Goal: Information Seeking & Learning: Compare options

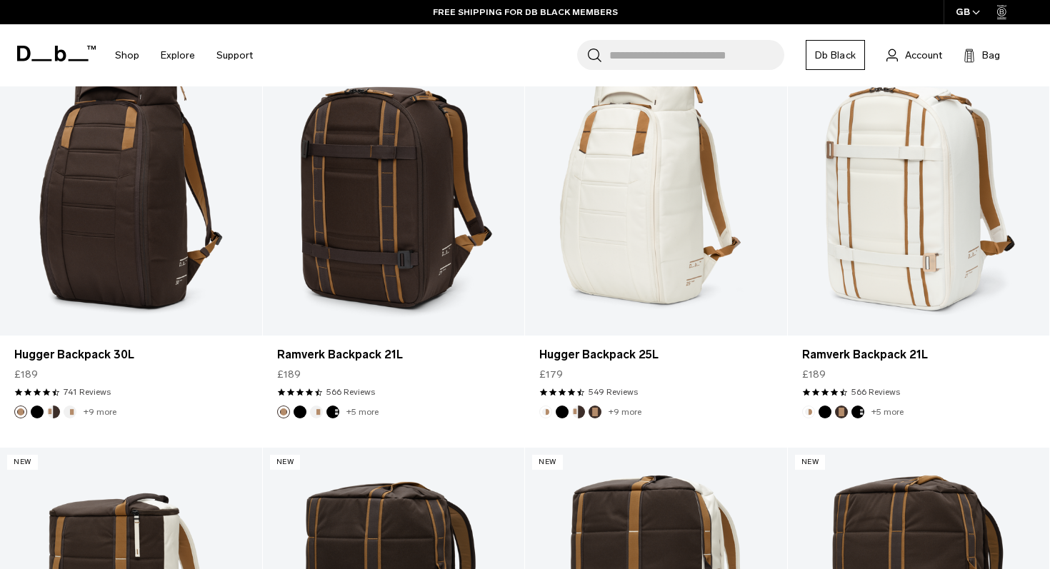
scroll to position [714, 0]
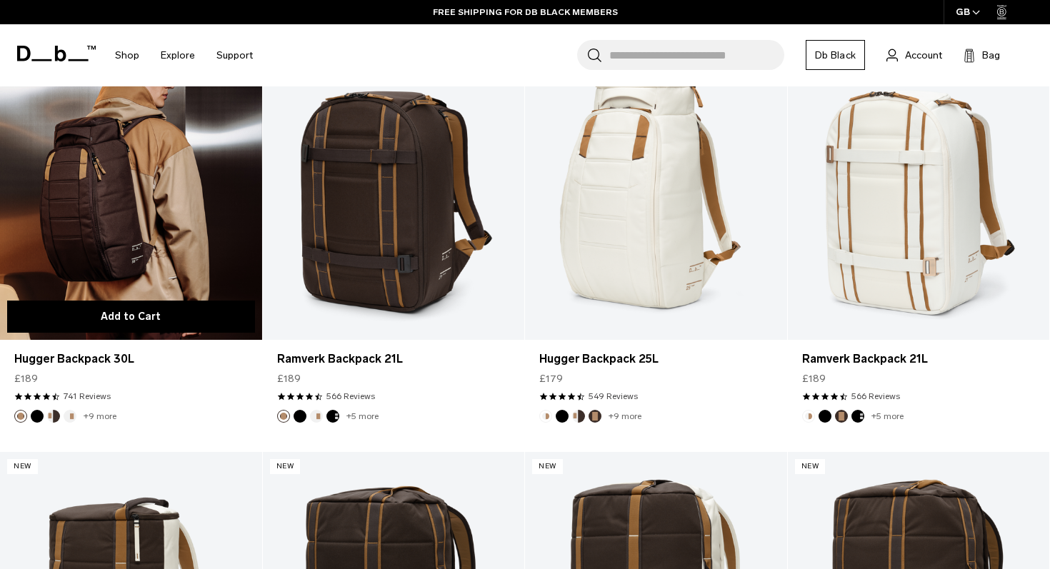
click at [154, 309] on button "Add to Cart" at bounding box center [131, 317] width 248 height 32
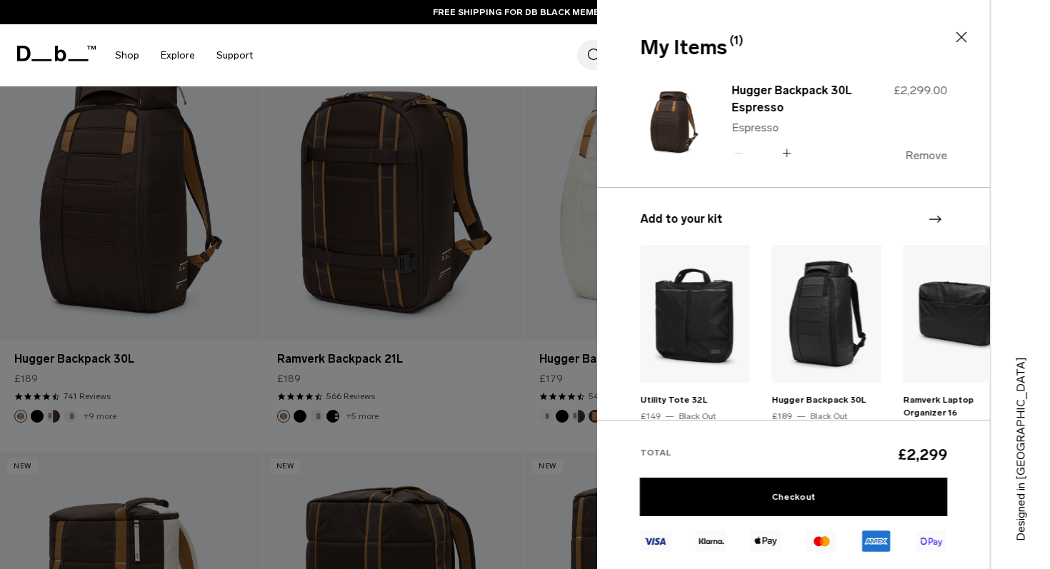
click at [920, 157] on button "Remove" at bounding box center [926, 155] width 42 height 13
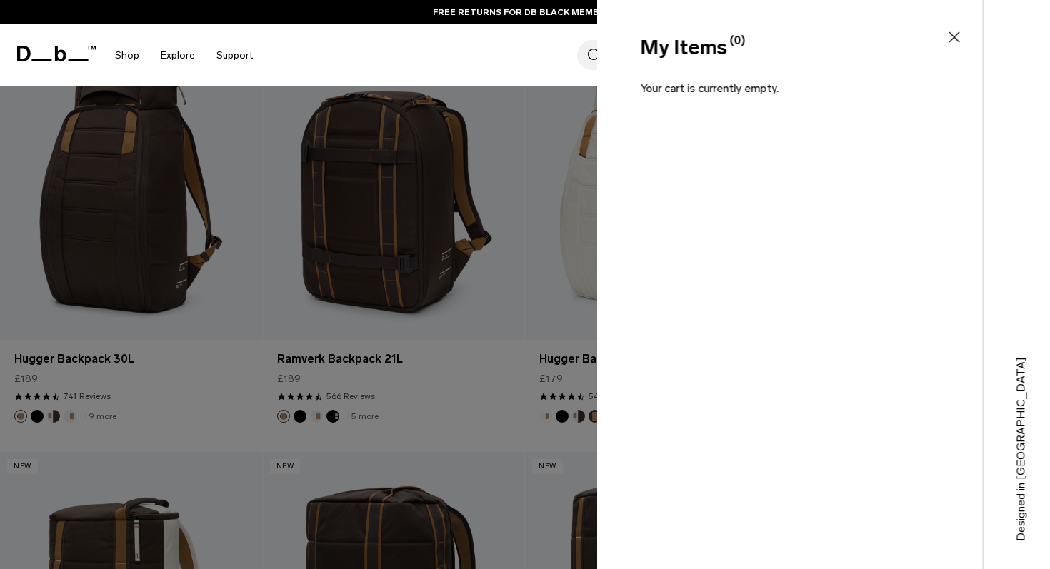
click at [151, 166] on div at bounding box center [525, 284] width 1050 height 569
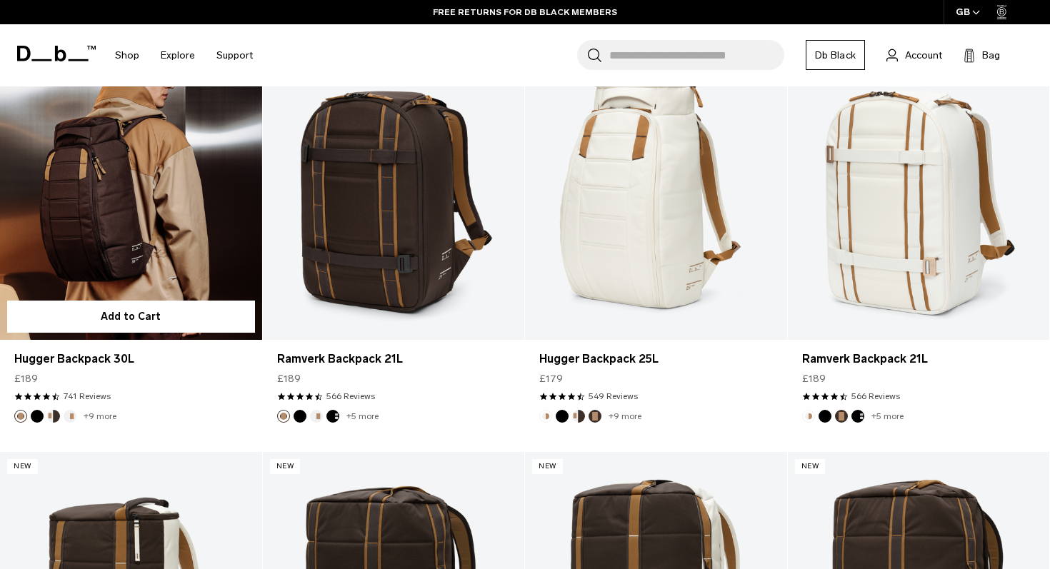
click at [169, 169] on link "Hugger Backpack 30L" at bounding box center [131, 194] width 262 height 291
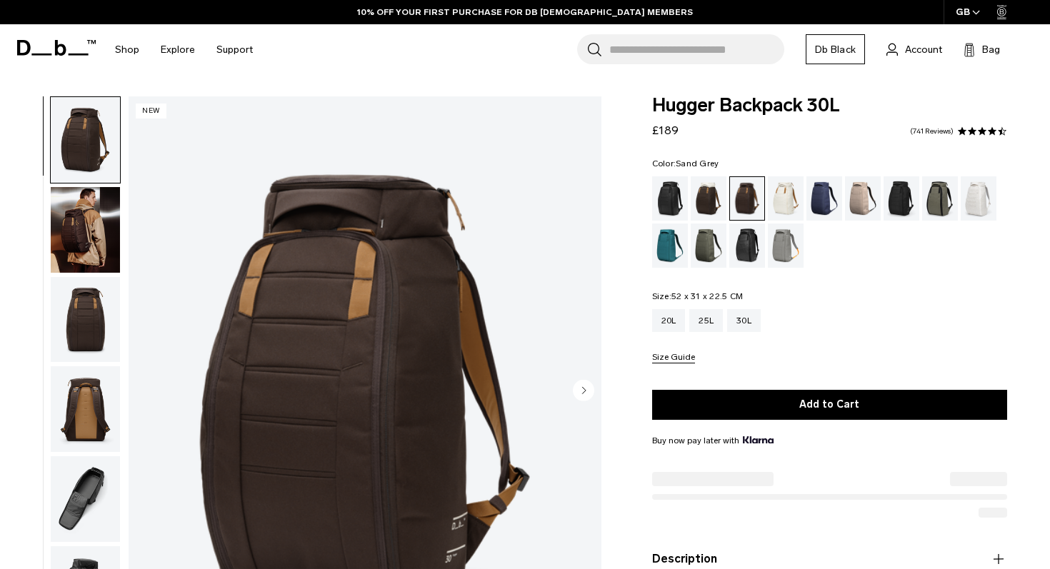
click at [789, 257] on div "Sand Grey" at bounding box center [786, 246] width 36 height 44
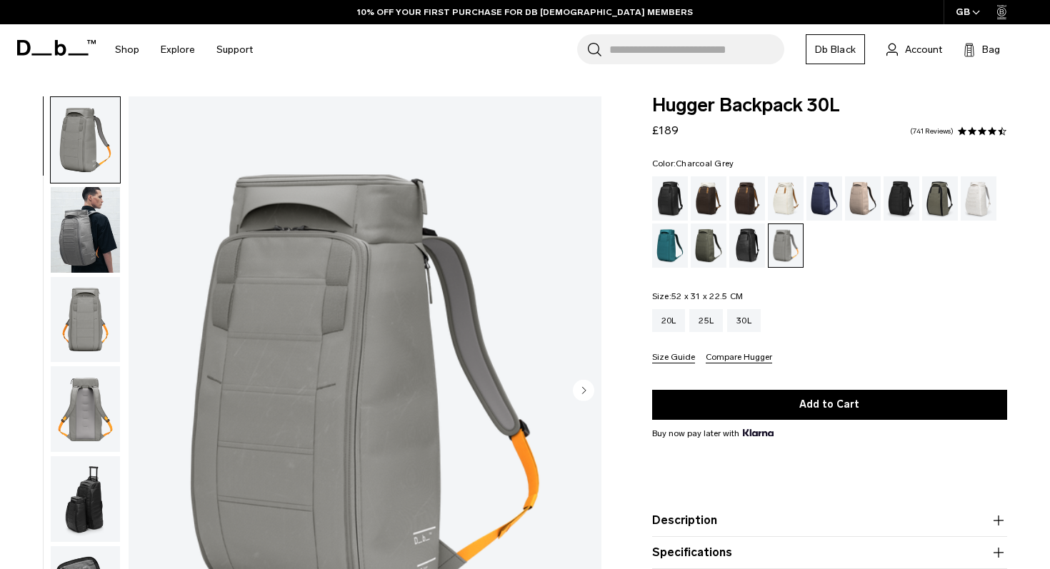
click at [903, 189] on div "Charcoal Grey" at bounding box center [902, 198] width 36 height 44
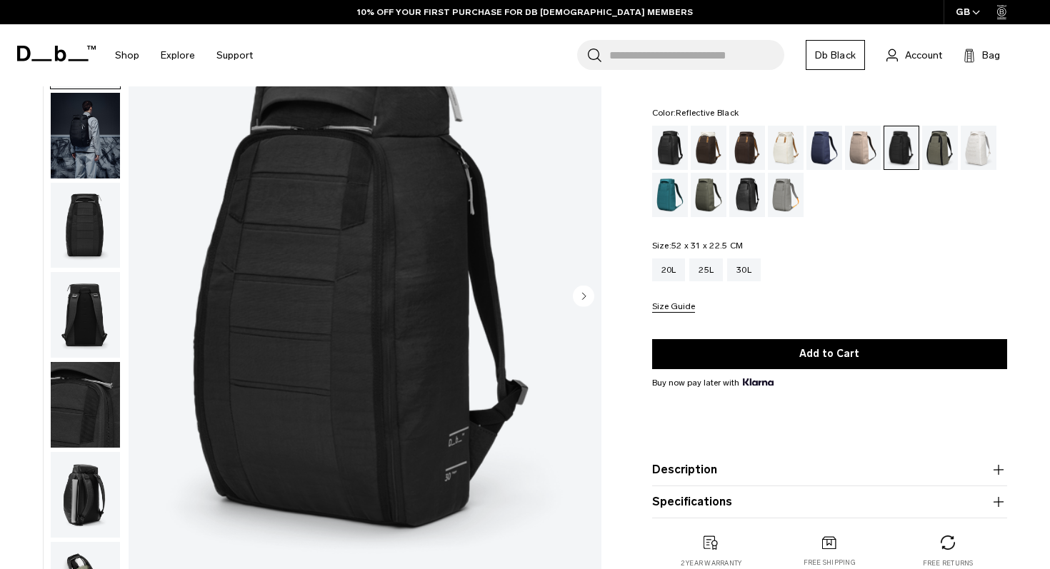
scroll to position [95, 0]
click at [674, 148] on div "Black Out" at bounding box center [670, 148] width 36 height 44
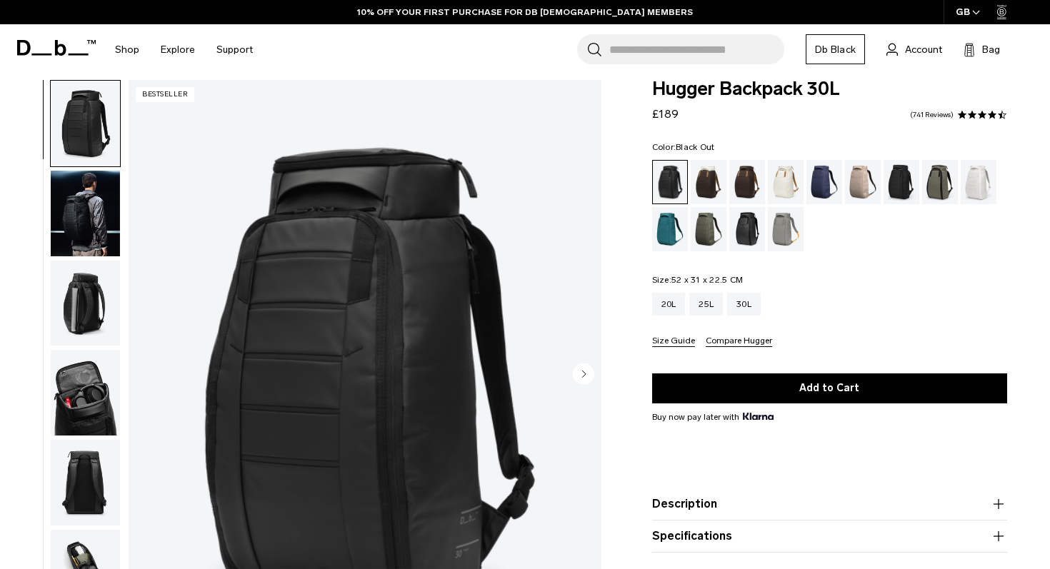
scroll to position [19, 0]
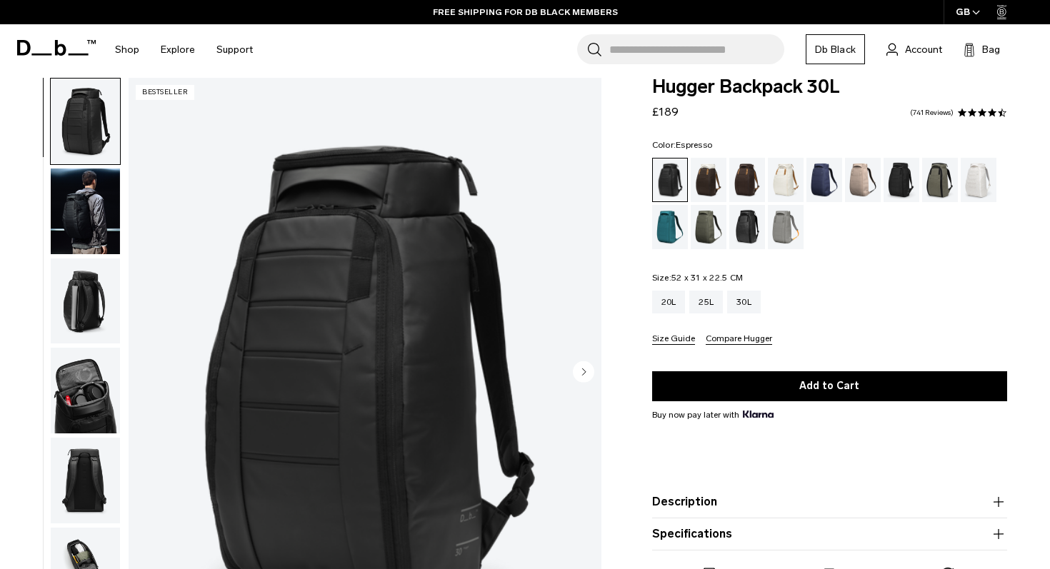
click at [732, 171] on div "Espresso" at bounding box center [748, 180] width 36 height 44
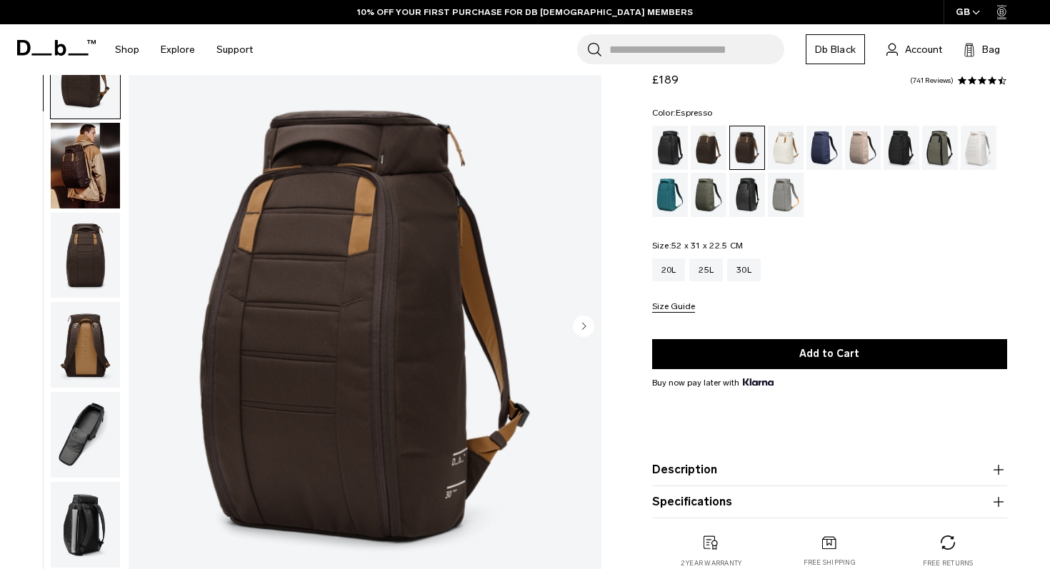
click at [588, 322] on circle "Next slide" at bounding box center [583, 325] width 21 height 21
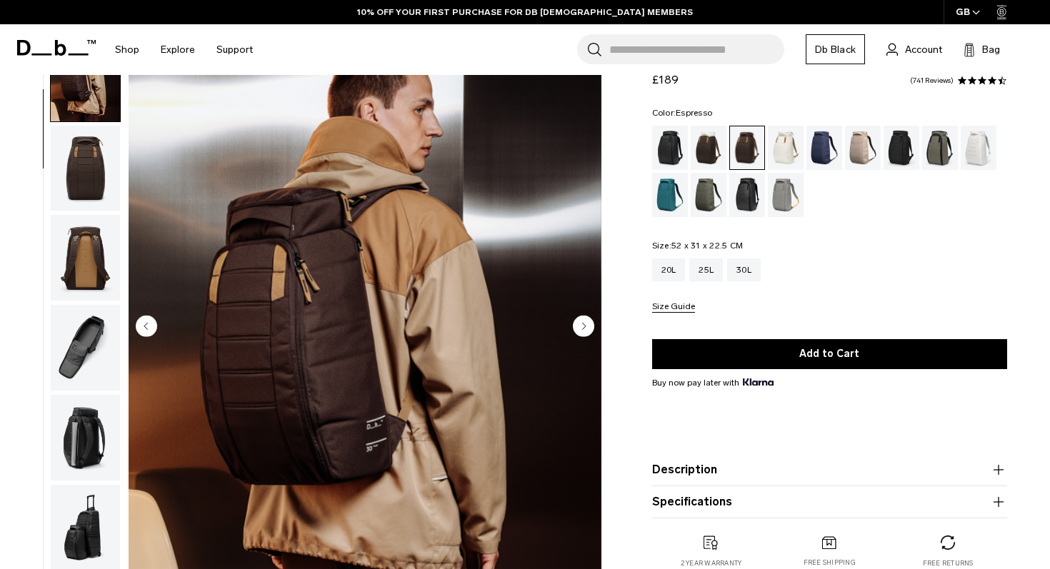
scroll to position [90, 0]
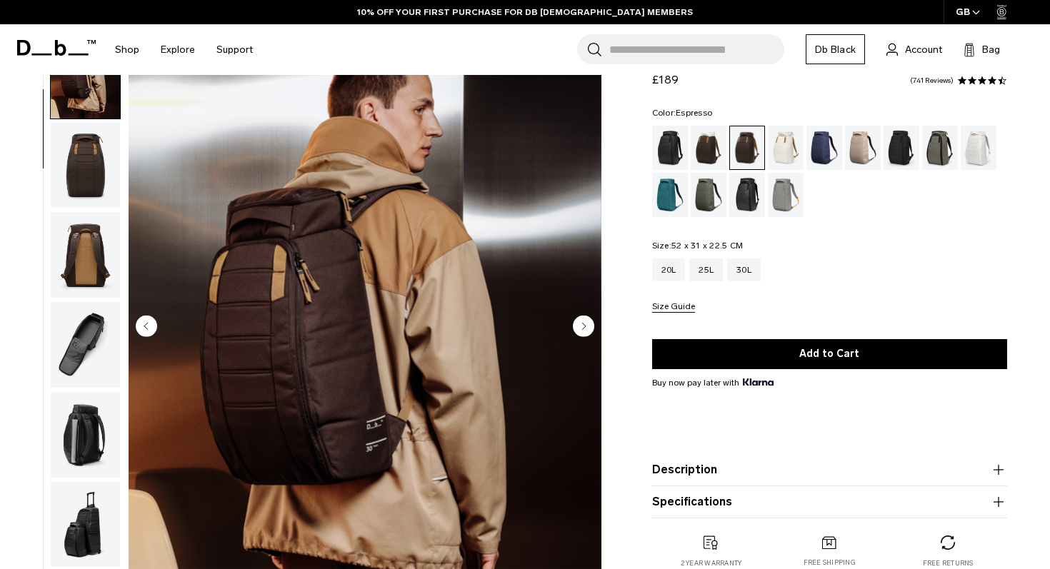
click at [588, 322] on circle "Next slide" at bounding box center [583, 325] width 21 height 21
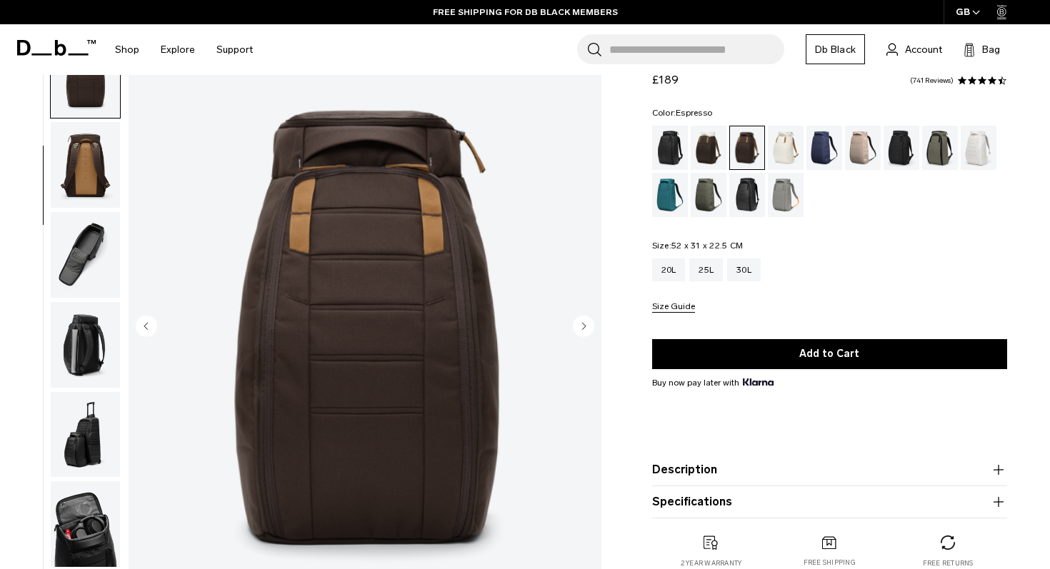
click at [588, 322] on circle "Next slide" at bounding box center [583, 325] width 21 height 21
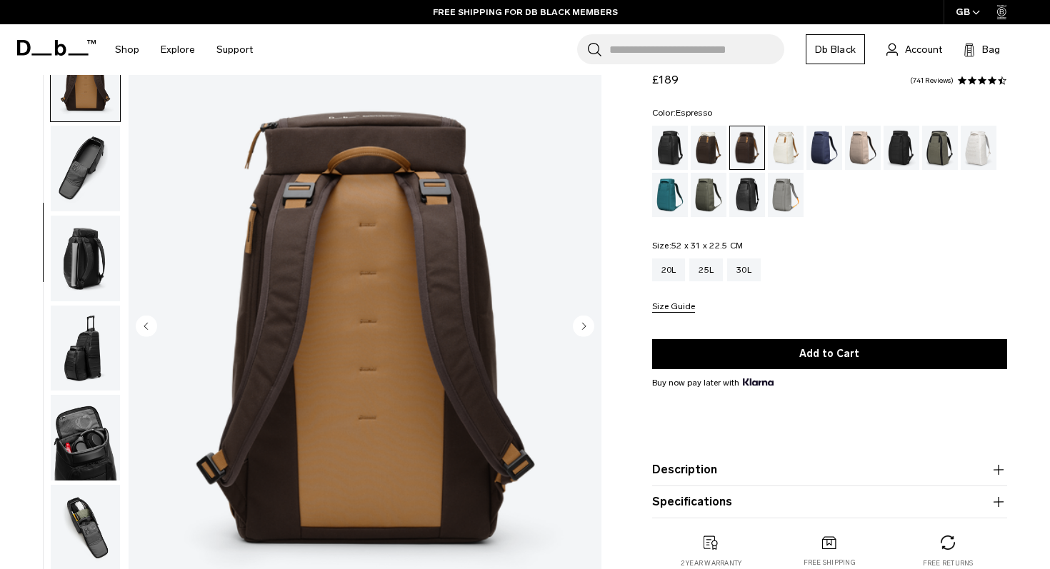
scroll to position [269, 0]
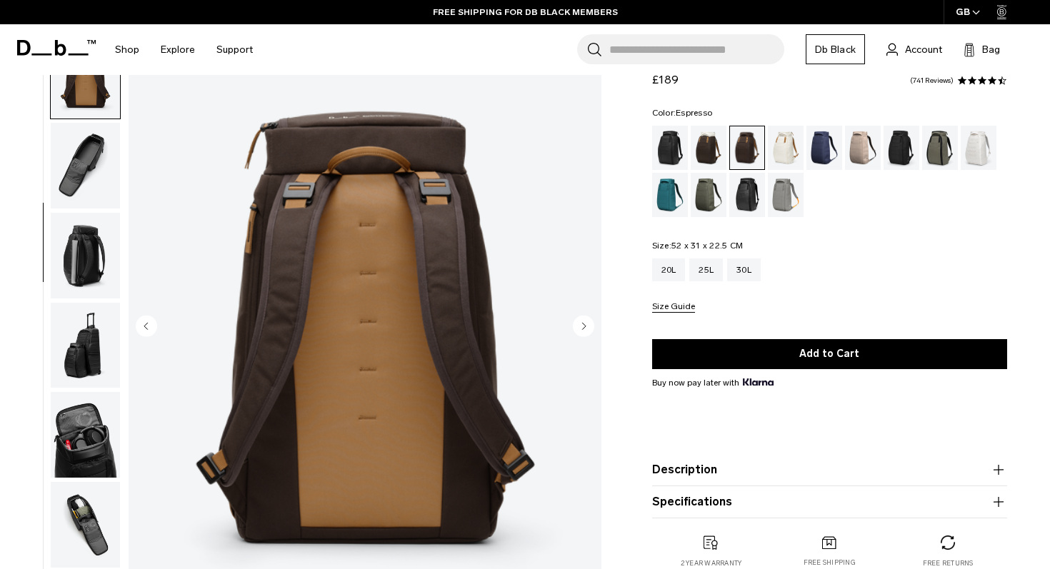
click at [588, 322] on circle "Next slide" at bounding box center [583, 325] width 21 height 21
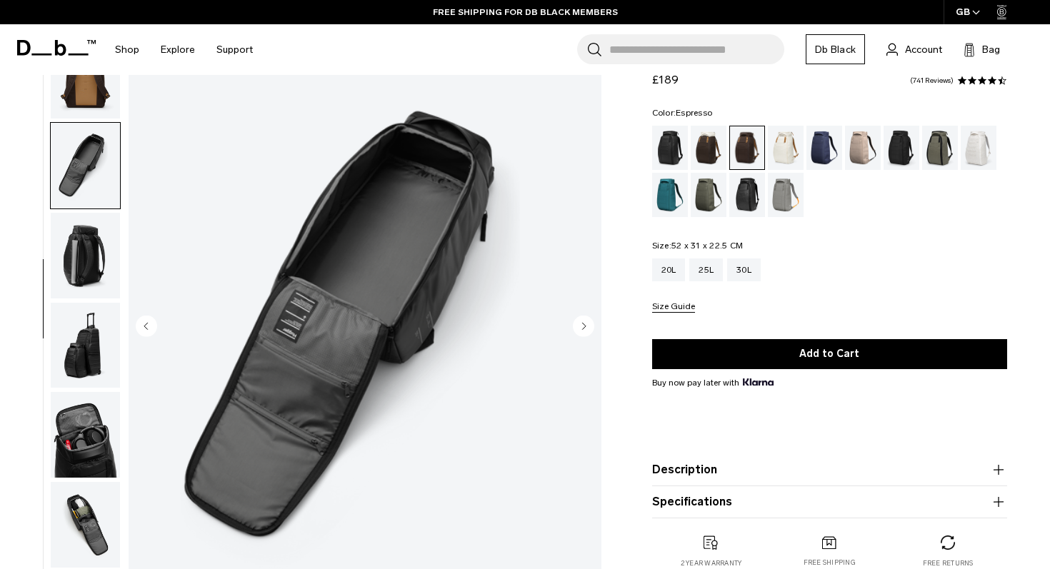
scroll to position [305, 0]
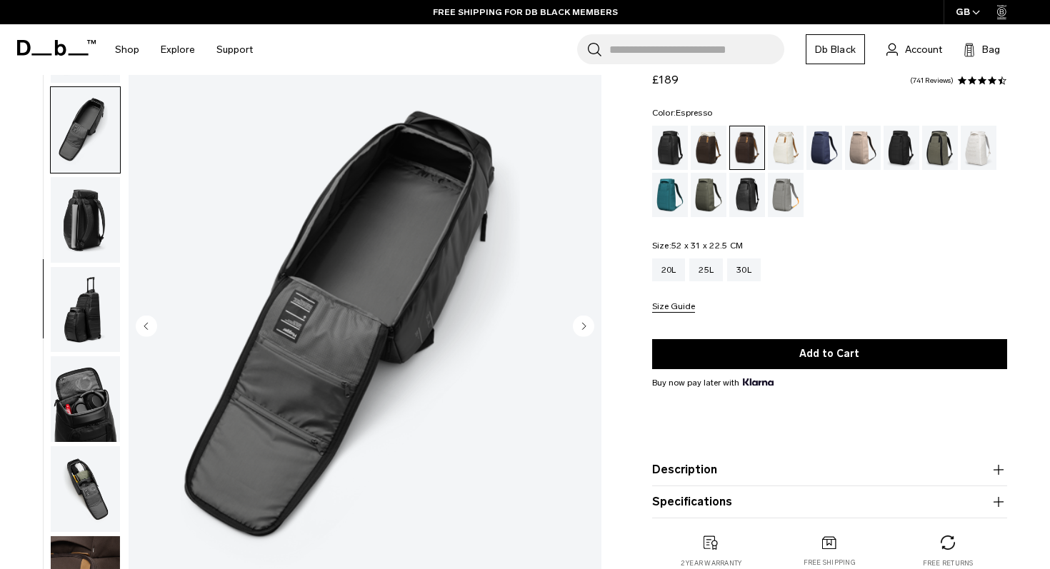
click at [588, 322] on circle "Next slide" at bounding box center [583, 325] width 21 height 21
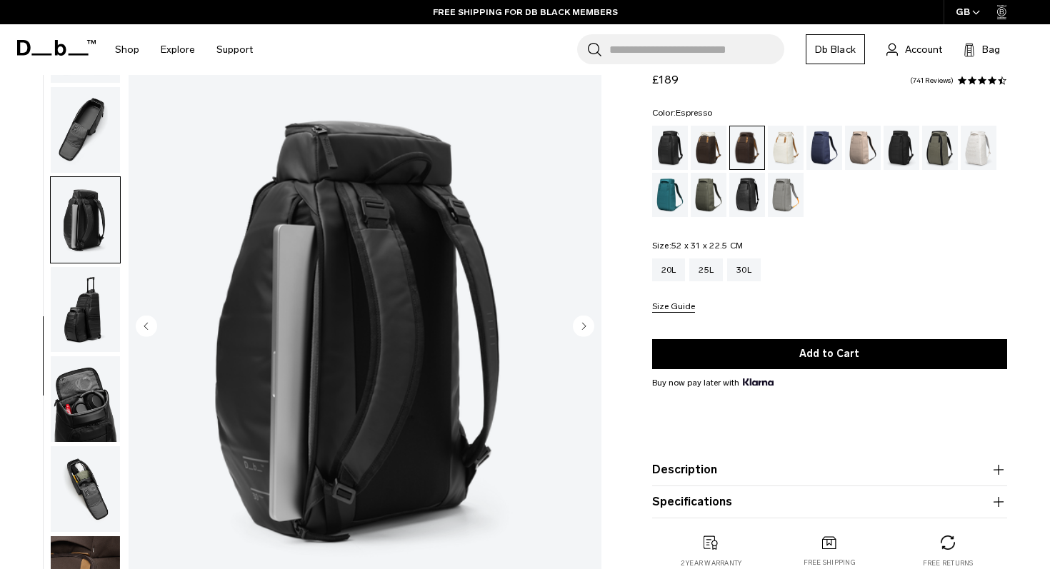
click at [588, 322] on circle "Next slide" at bounding box center [583, 325] width 21 height 21
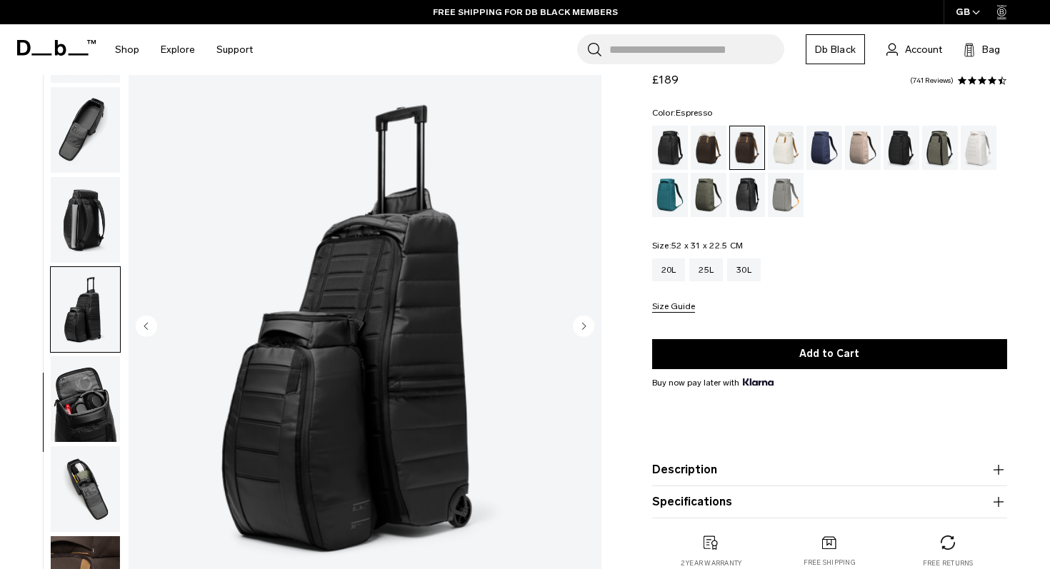
click at [588, 322] on circle "Next slide" at bounding box center [583, 325] width 21 height 21
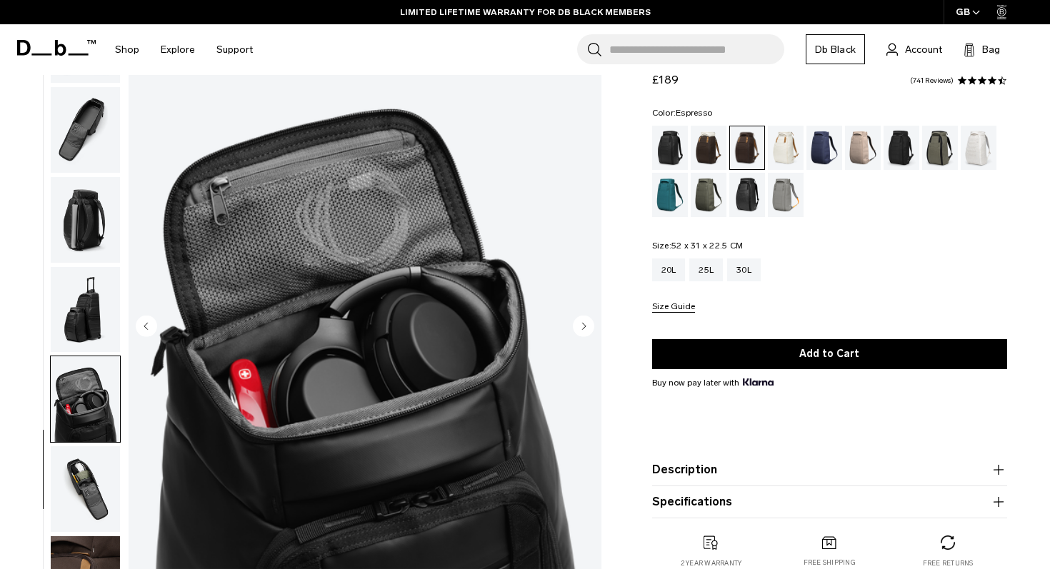
click at [588, 322] on circle "Next slide" at bounding box center [583, 325] width 21 height 21
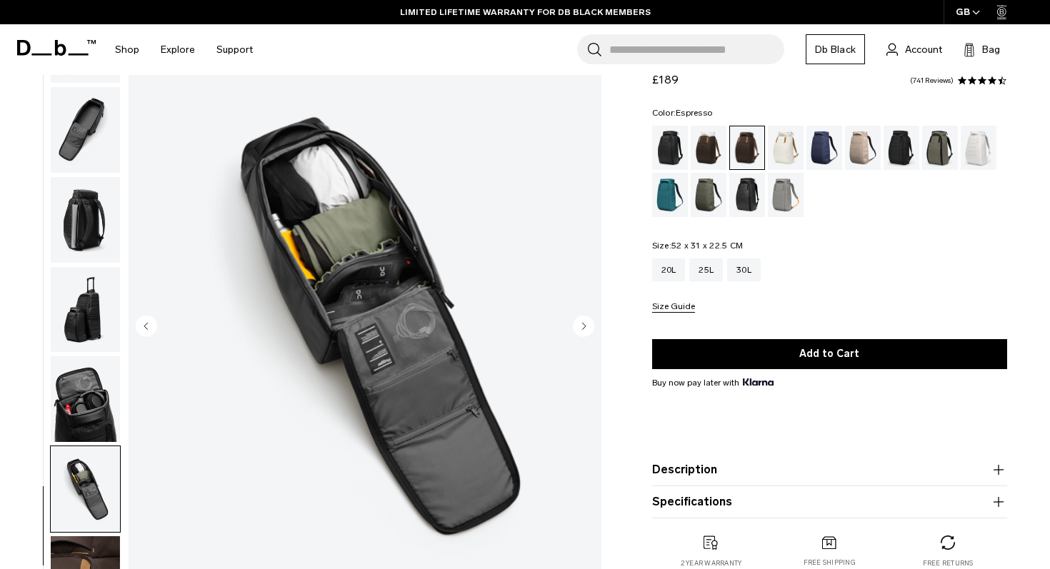
click at [588, 322] on circle "Next slide" at bounding box center [583, 325] width 21 height 21
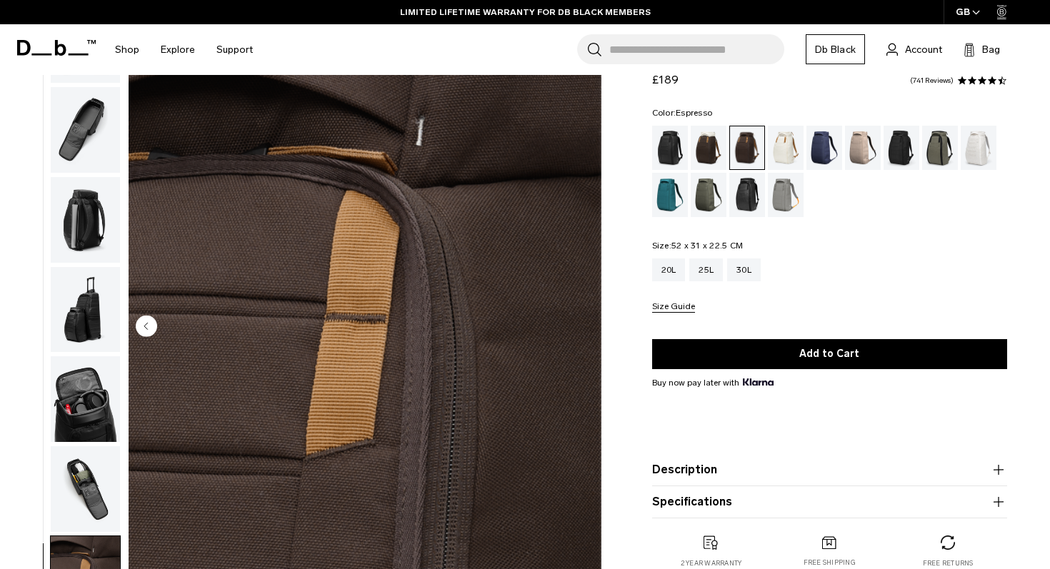
click at [588, 322] on img "10 / 10" at bounding box center [365, 327] width 473 height 591
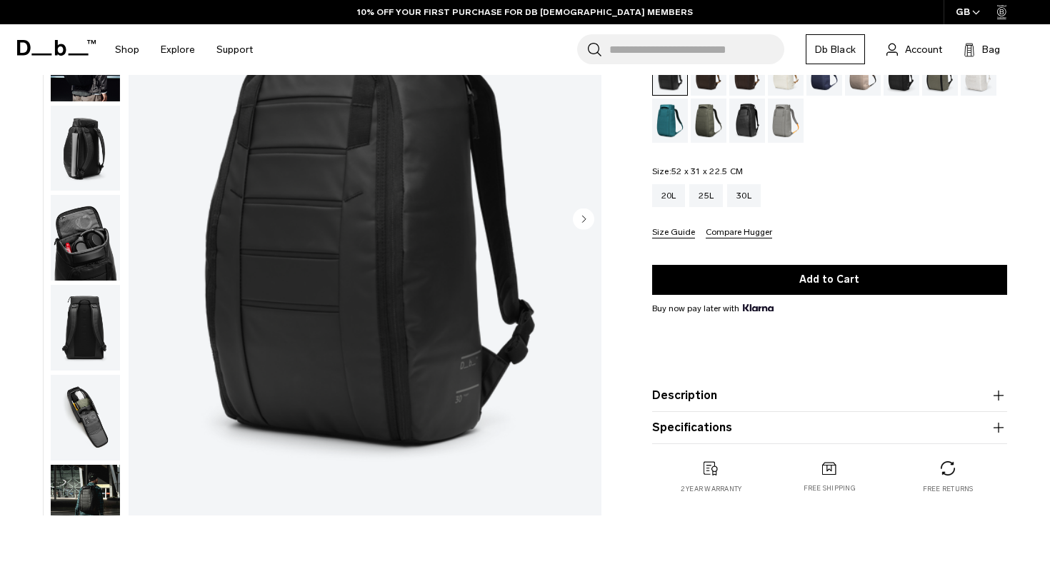
scroll to position [177, 0]
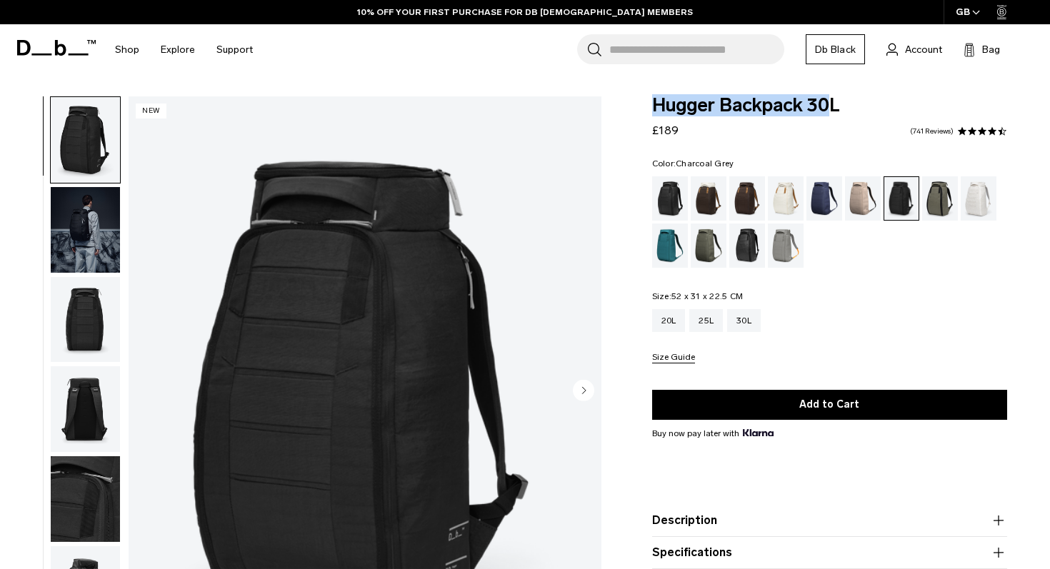
drag, startPoint x: 655, startPoint y: 106, endPoint x: 827, endPoint y: 114, distance: 172.4
click at [827, 114] on span "Hugger Backpack 30L" at bounding box center [829, 105] width 355 height 19
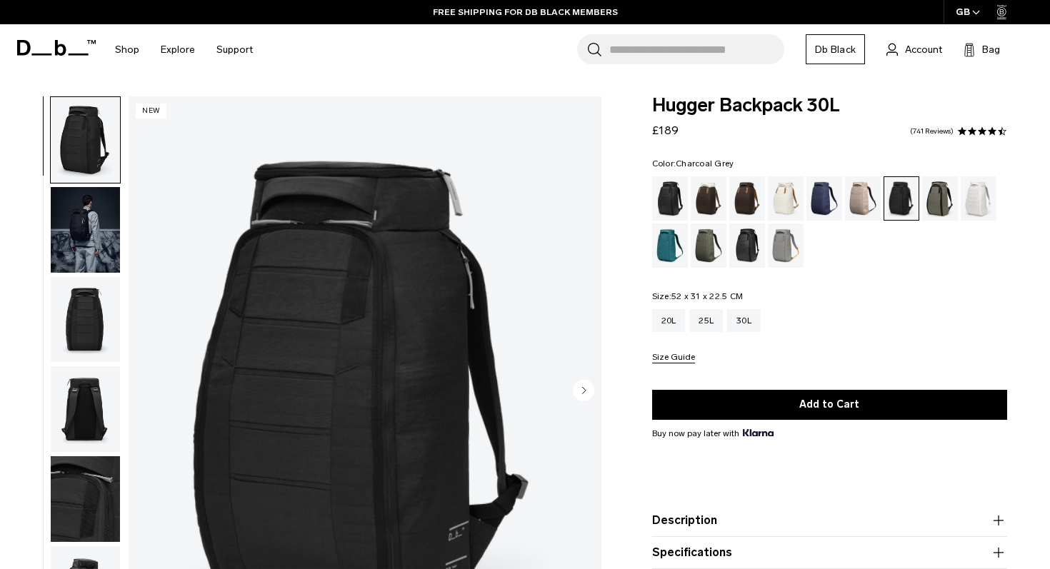
click at [756, 109] on span "Hugger Backpack 30L" at bounding box center [829, 105] width 355 height 19
drag, startPoint x: 653, startPoint y: 105, endPoint x: 857, endPoint y: 122, distance: 205.1
click at [857, 122] on div "Hugger Backpack 30L £189 4.6 star rating 741 Reviews" at bounding box center [829, 117] width 355 height 43
copy span "Hugger Backpack 30L"
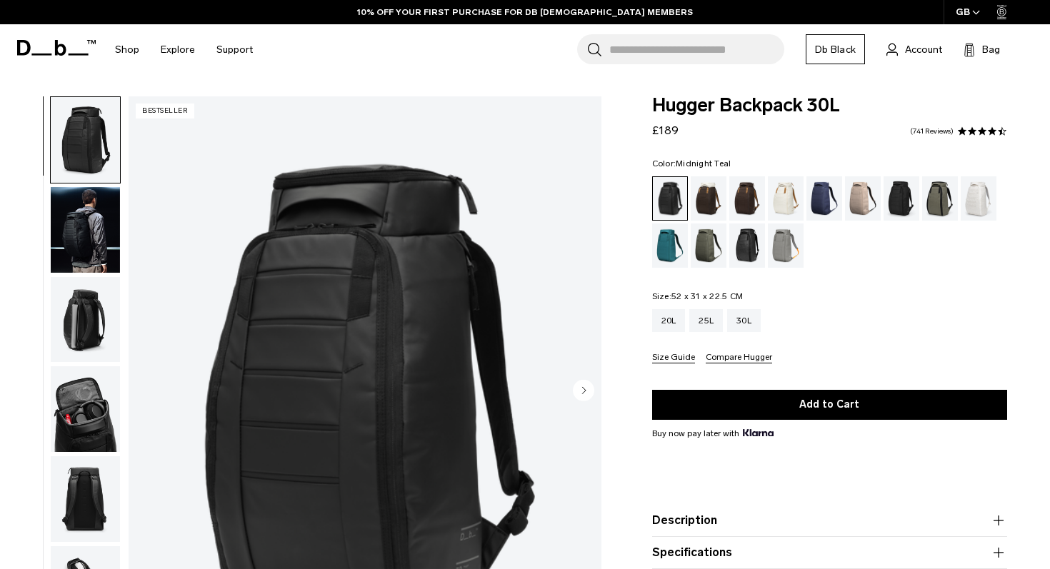
click at [666, 229] on div "Midnight Teal" at bounding box center [670, 246] width 36 height 44
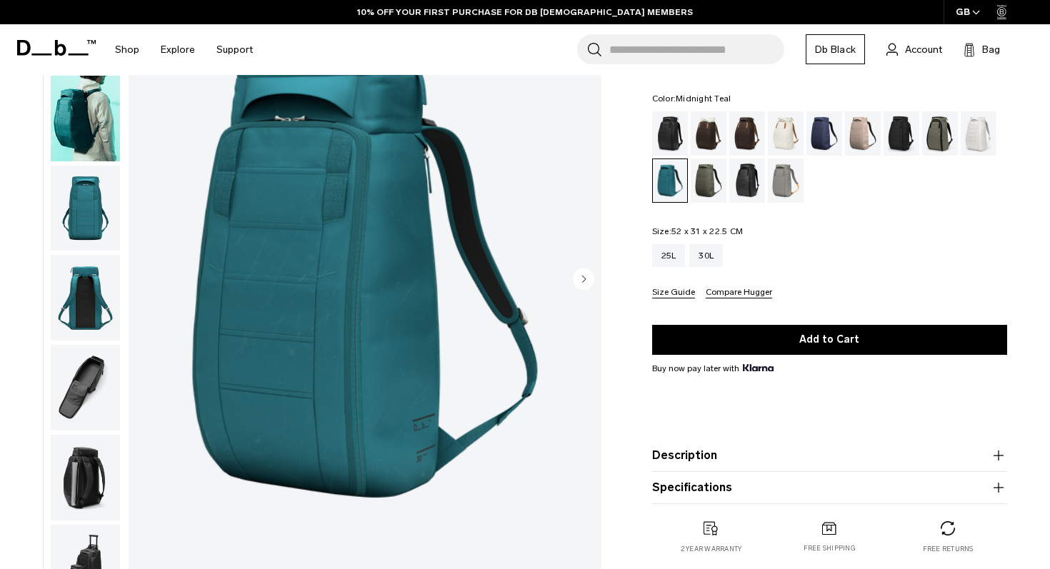
click at [587, 279] on circle "Next slide" at bounding box center [583, 278] width 21 height 21
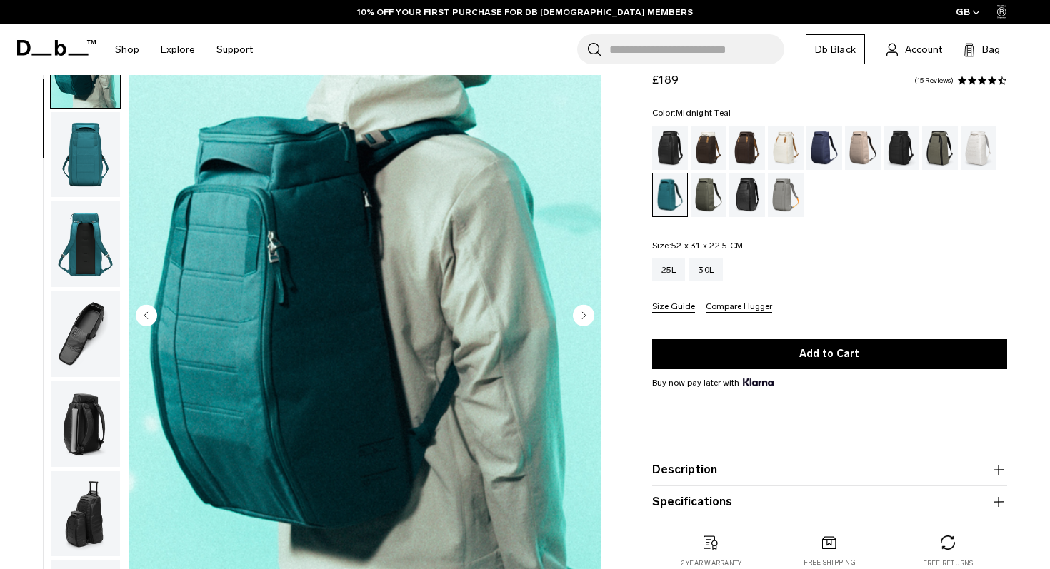
scroll to position [73, 0]
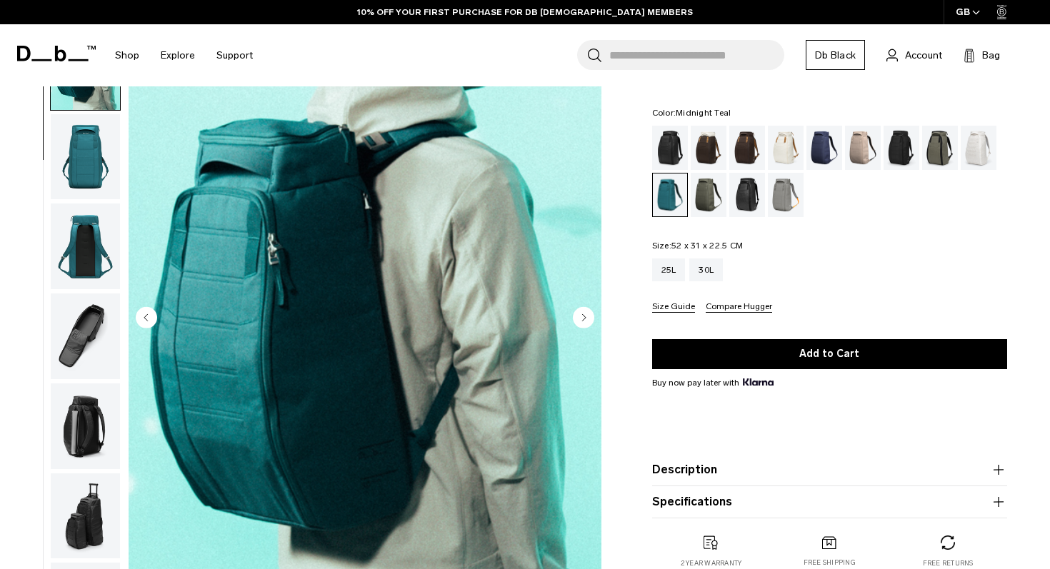
click at [582, 317] on icon "Next slide" at bounding box center [584, 317] width 4 height 6
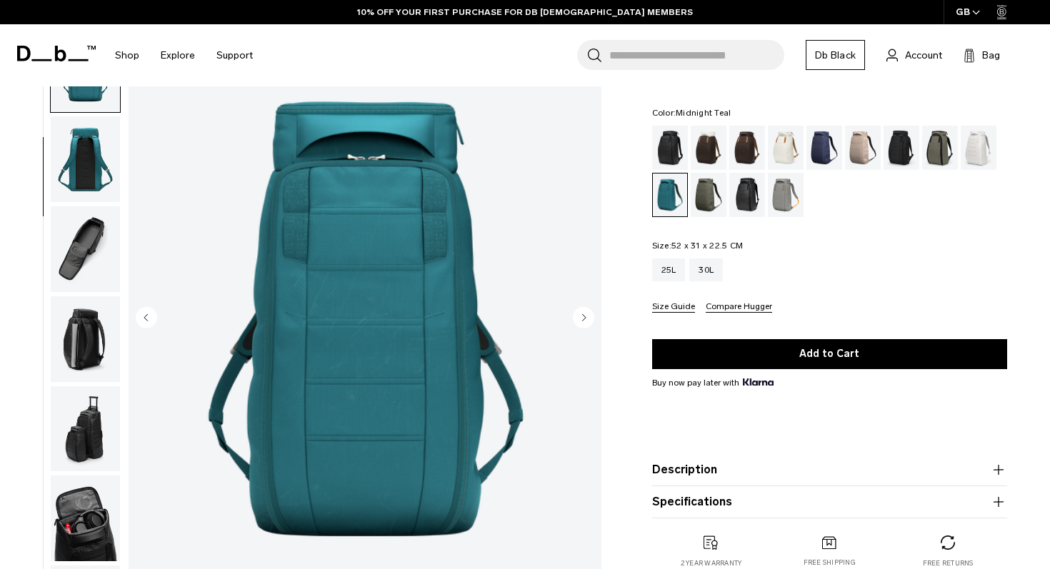
scroll to position [180, 0]
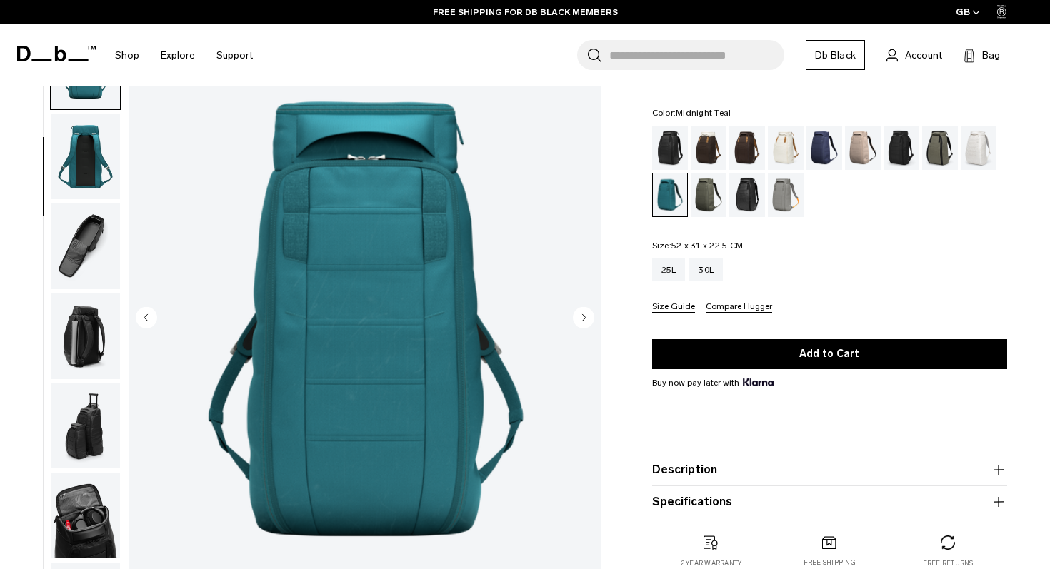
click at [582, 317] on icon "Next slide" at bounding box center [584, 317] width 4 height 6
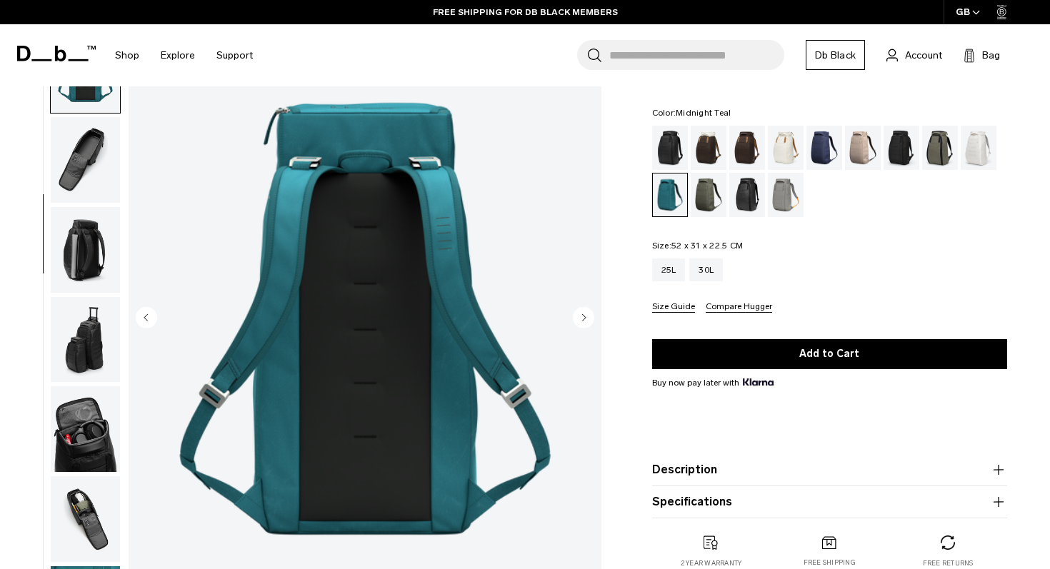
scroll to position [269, 0]
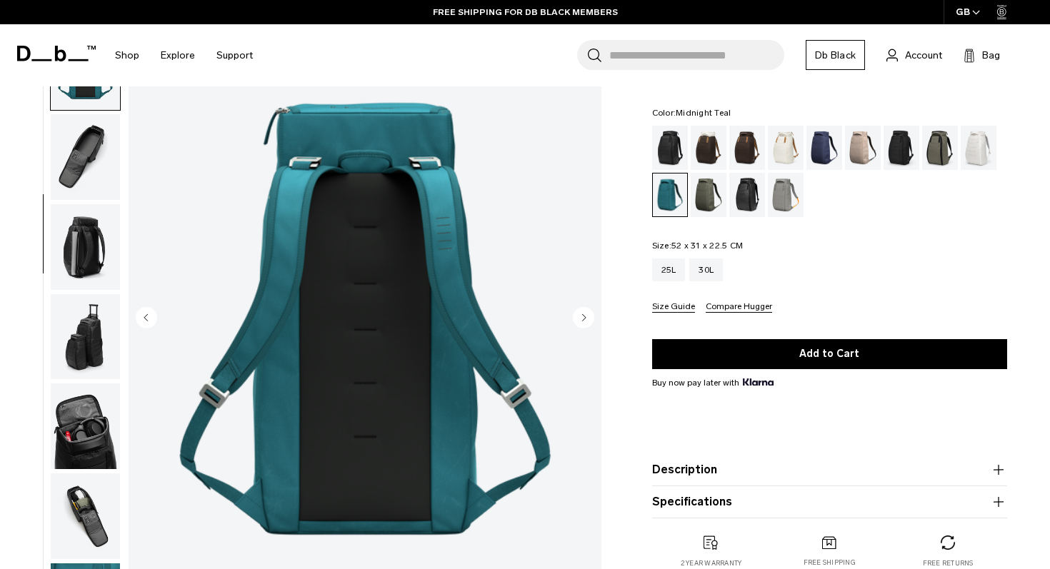
click at [582, 317] on icon "Next slide" at bounding box center [584, 317] width 4 height 6
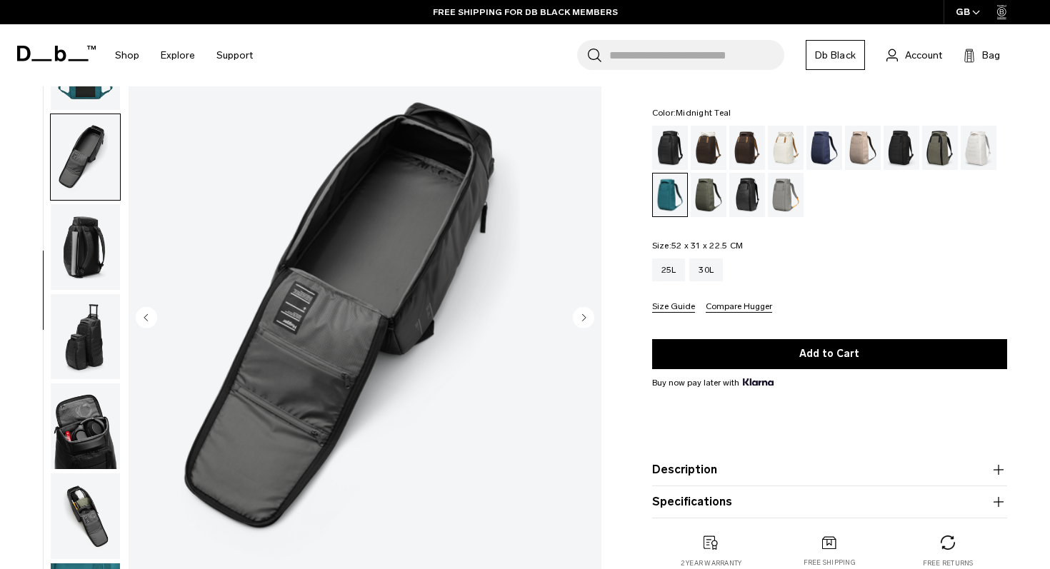
scroll to position [305, 0]
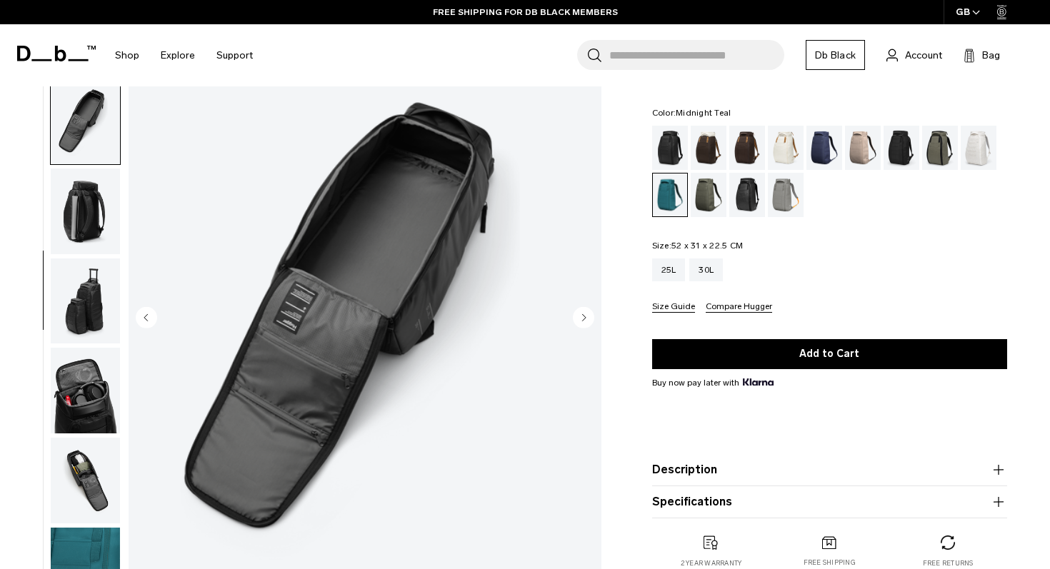
click at [582, 317] on icon "Next slide" at bounding box center [584, 317] width 4 height 6
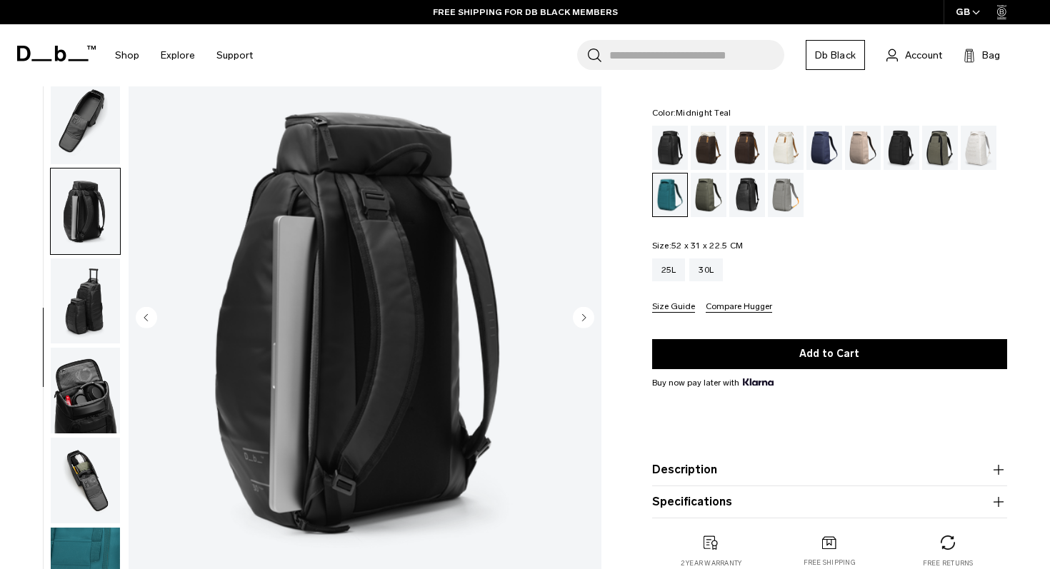
click at [582, 317] on icon "Next slide" at bounding box center [584, 317] width 4 height 6
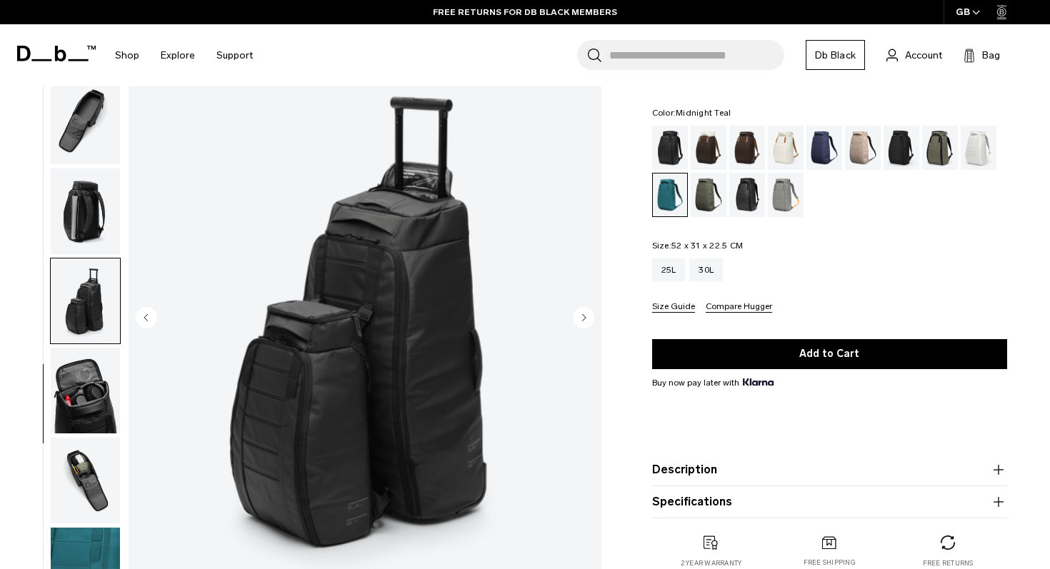
click at [582, 317] on icon "Next slide" at bounding box center [584, 317] width 4 height 6
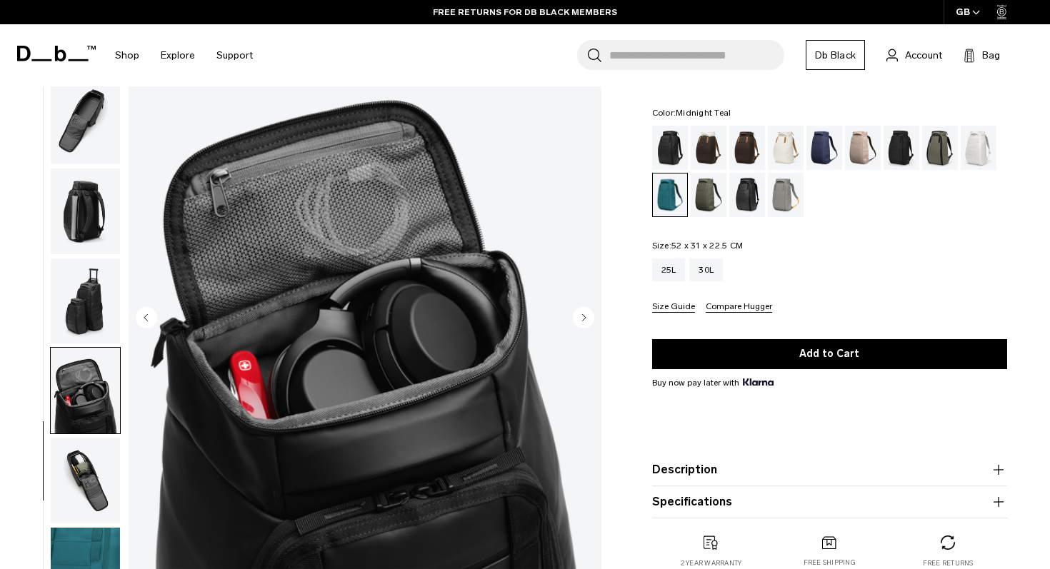
click at [582, 317] on icon "Next slide" at bounding box center [584, 317] width 4 height 6
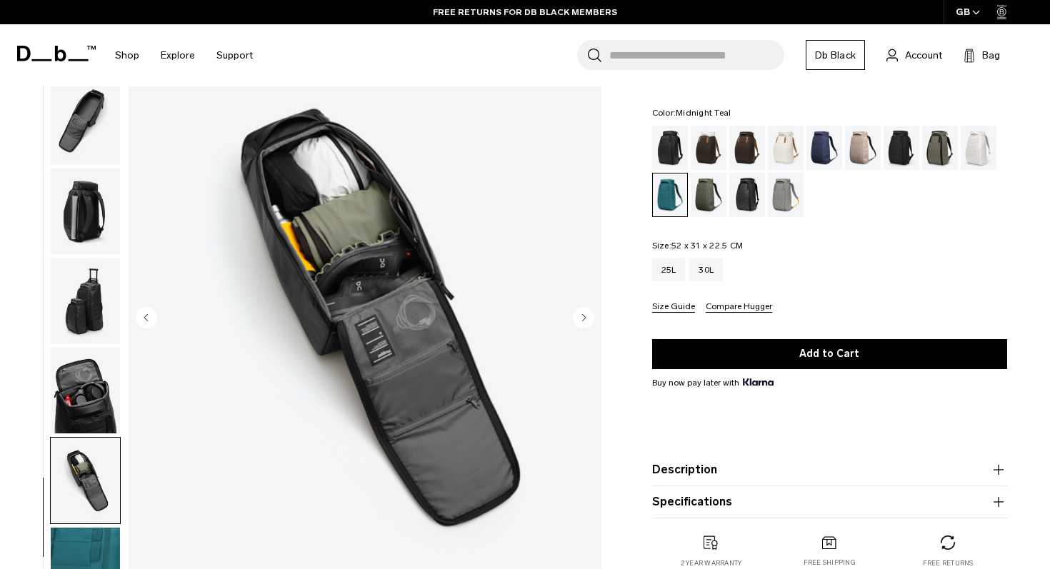
click at [582, 317] on icon "Next slide" at bounding box center [584, 317] width 4 height 6
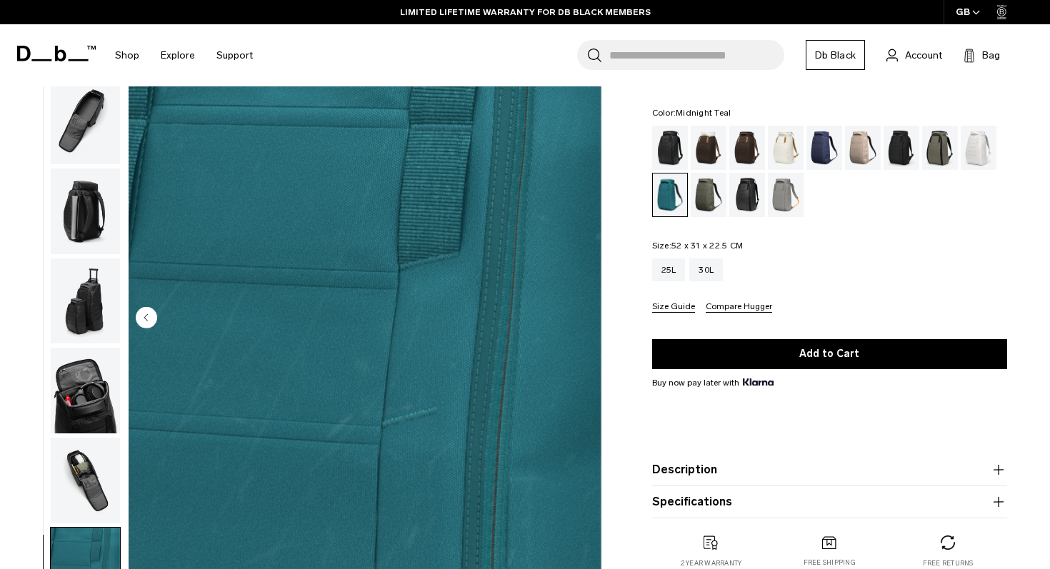
click at [582, 317] on img "10 / 10" at bounding box center [365, 319] width 473 height 591
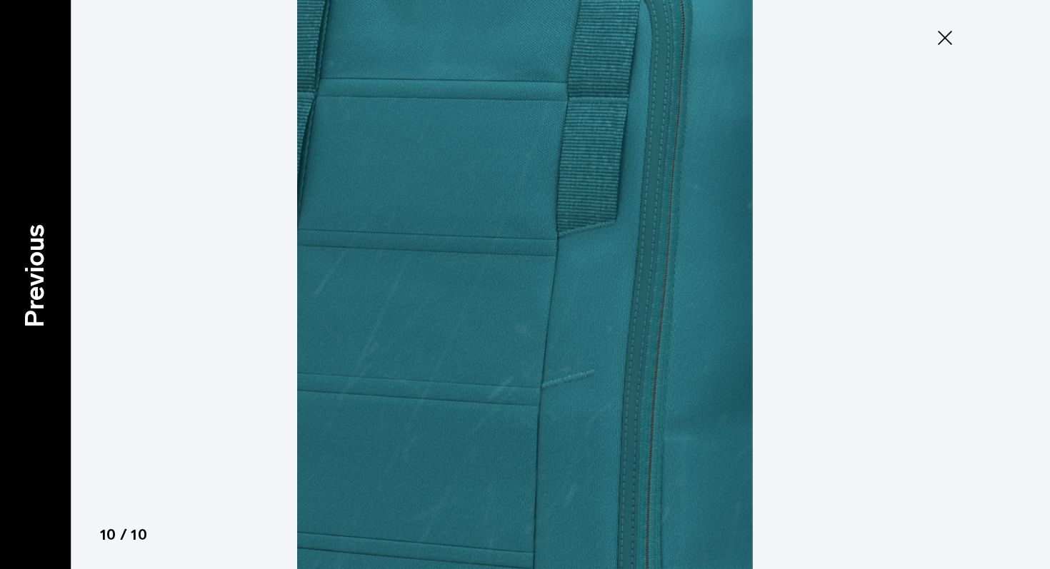
click at [23, 314] on p "Previous" at bounding box center [35, 276] width 39 height 104
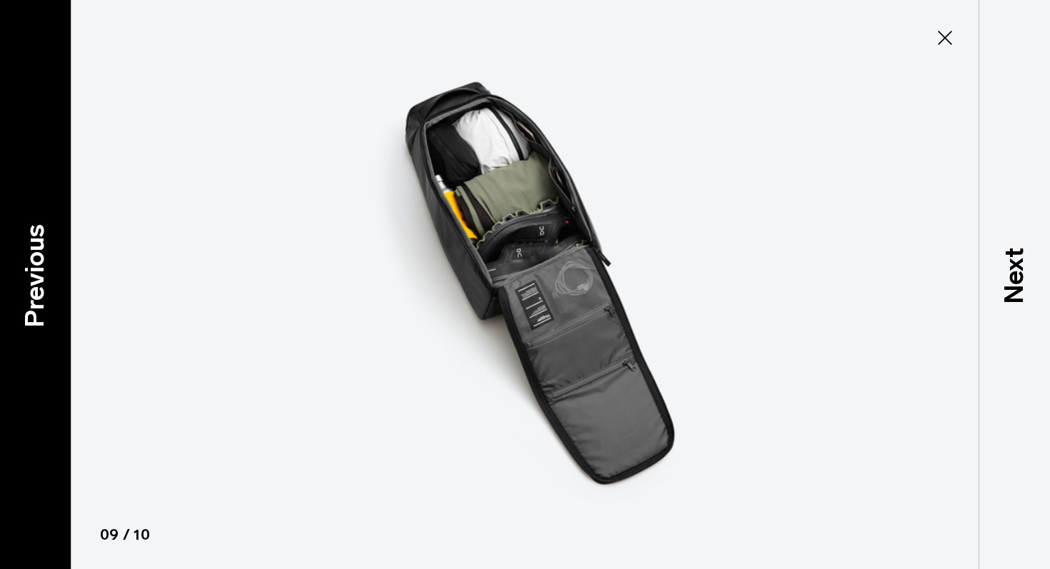
click at [21, 311] on p "Previous" at bounding box center [35, 276] width 39 height 104
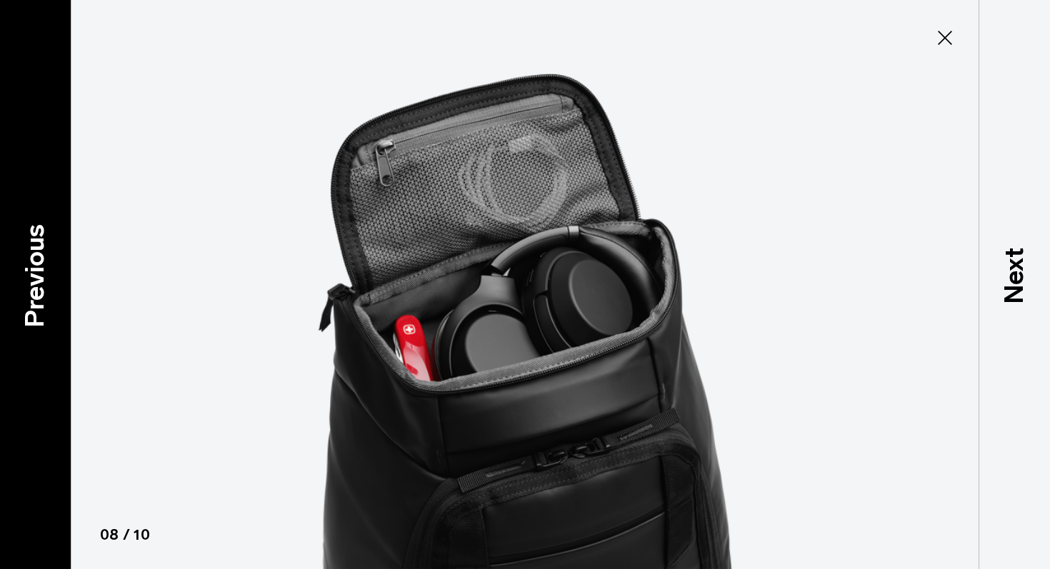
click at [21, 311] on p "Previous" at bounding box center [35, 276] width 39 height 104
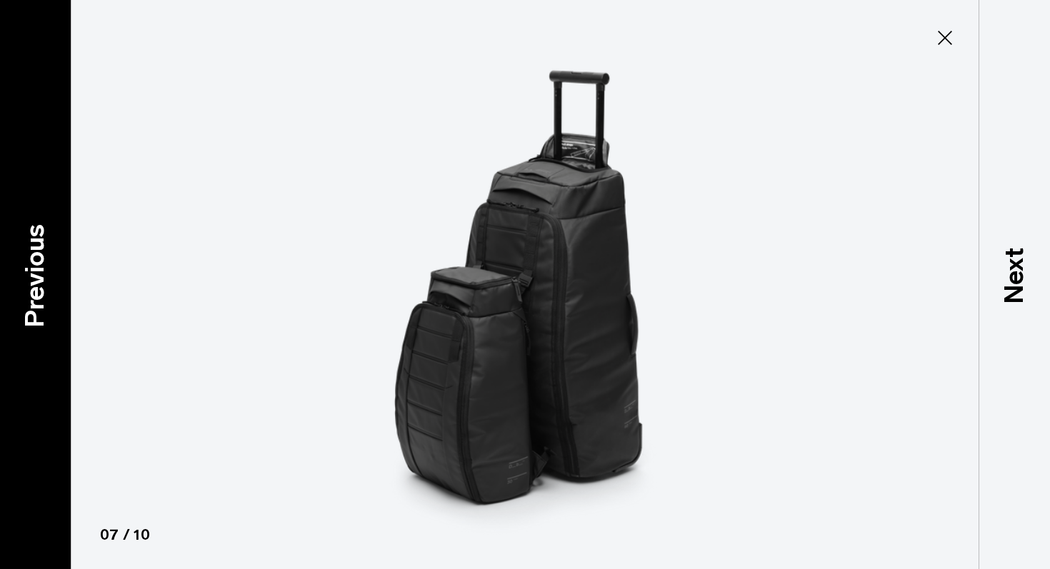
click at [21, 311] on p "Previous" at bounding box center [35, 276] width 39 height 104
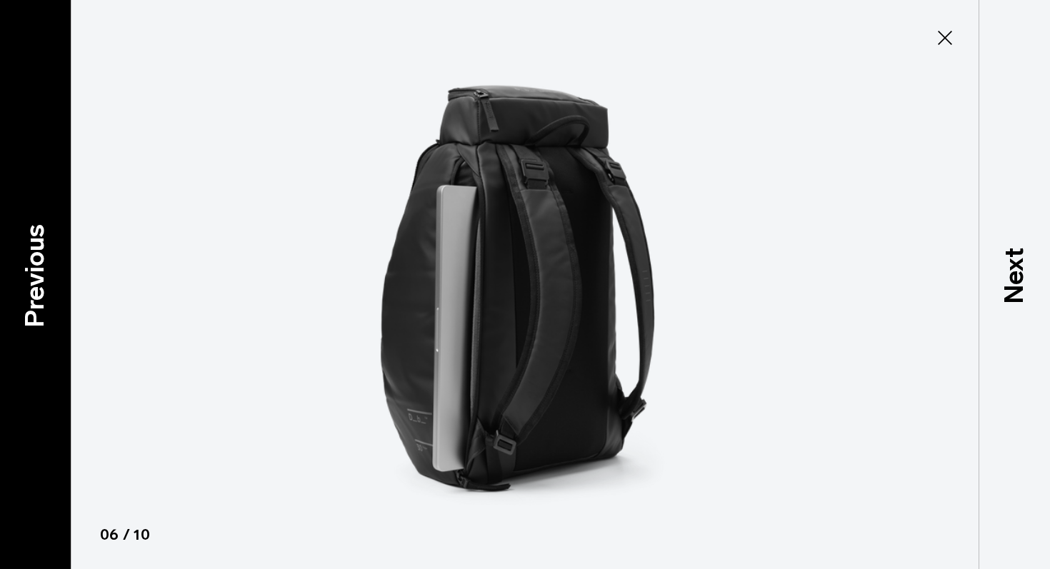
click at [21, 311] on p "Previous" at bounding box center [35, 276] width 39 height 104
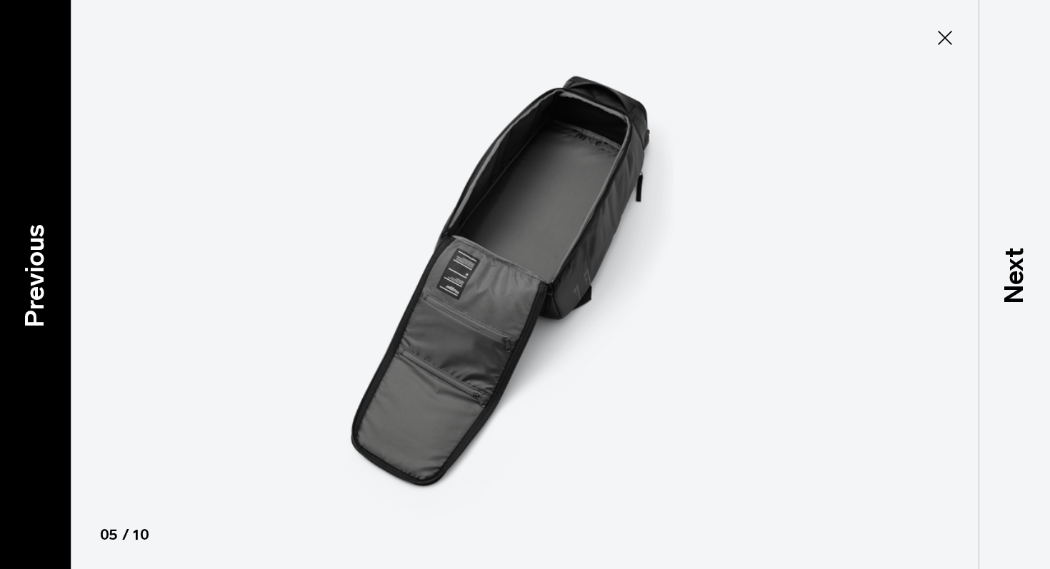
click at [21, 311] on p "Previous" at bounding box center [35, 276] width 39 height 104
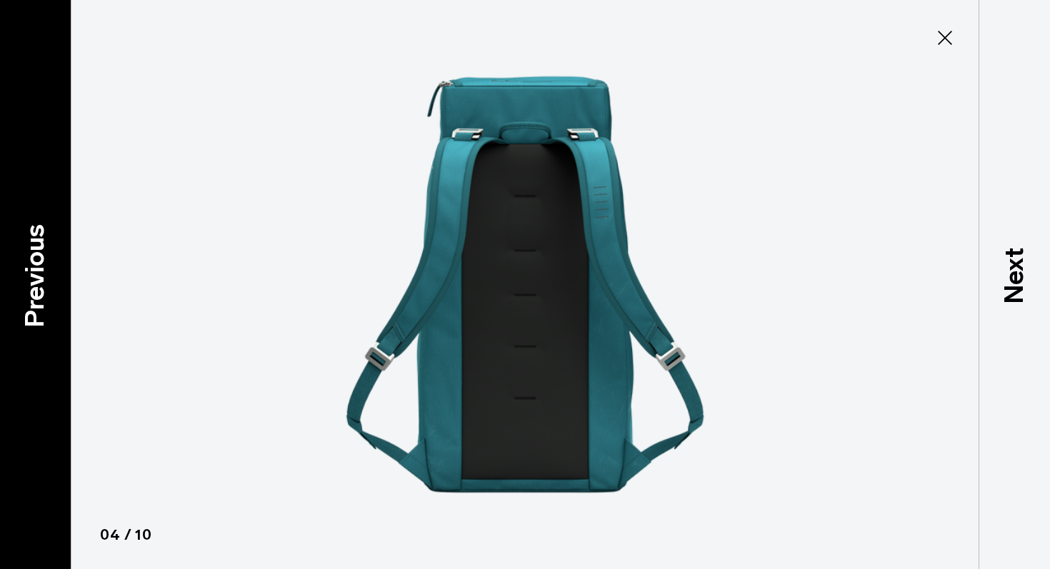
click at [21, 311] on p "Previous" at bounding box center [35, 276] width 39 height 104
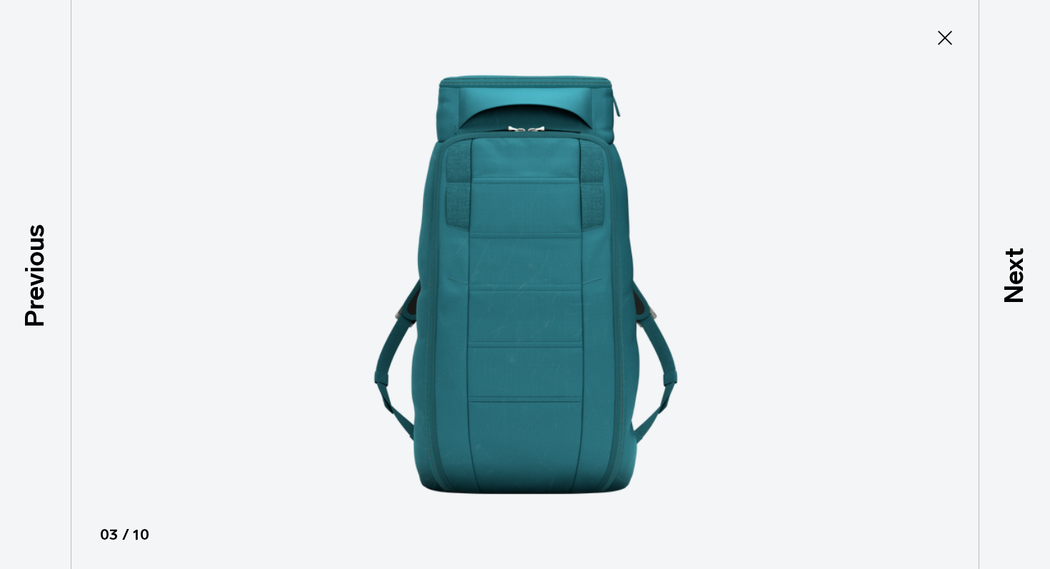
click at [942, 29] on icon at bounding box center [945, 37] width 23 height 23
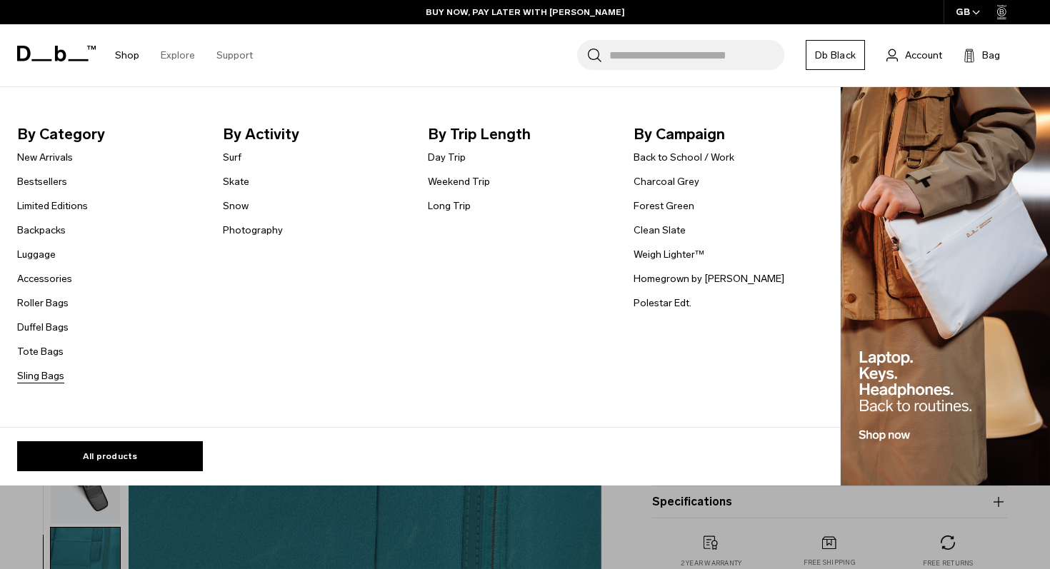
click at [51, 381] on link "Sling Bags" at bounding box center [40, 376] width 47 height 15
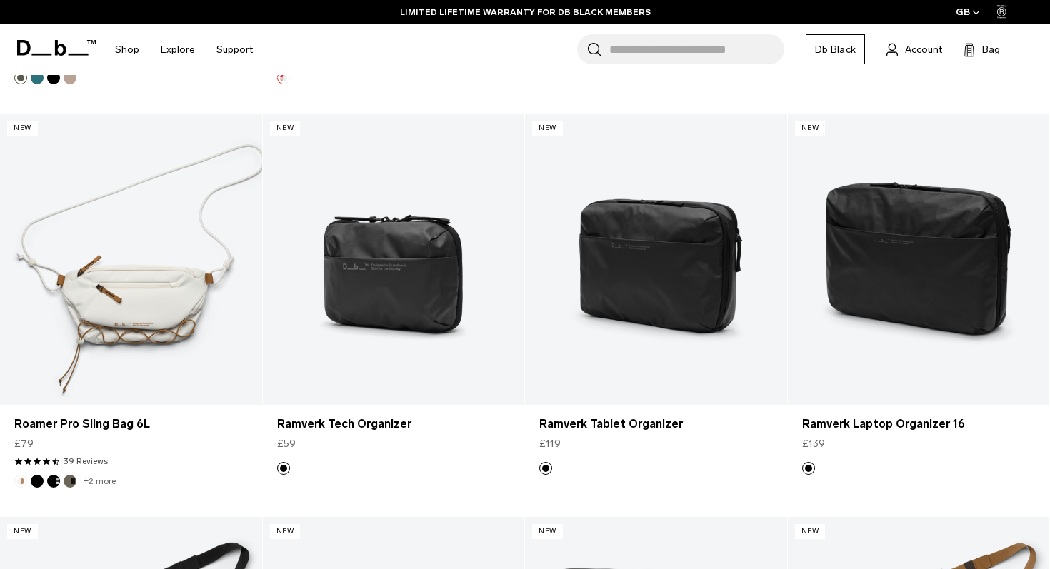
scroll to position [2229, 0]
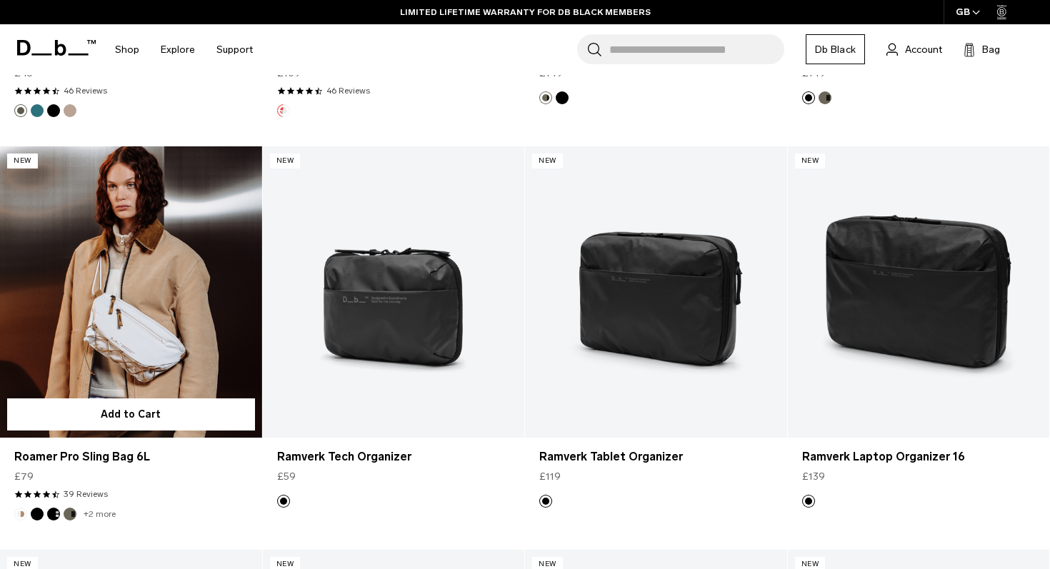
click at [148, 289] on link "Roamer Pro Sling Bag 6L" at bounding box center [131, 291] width 262 height 291
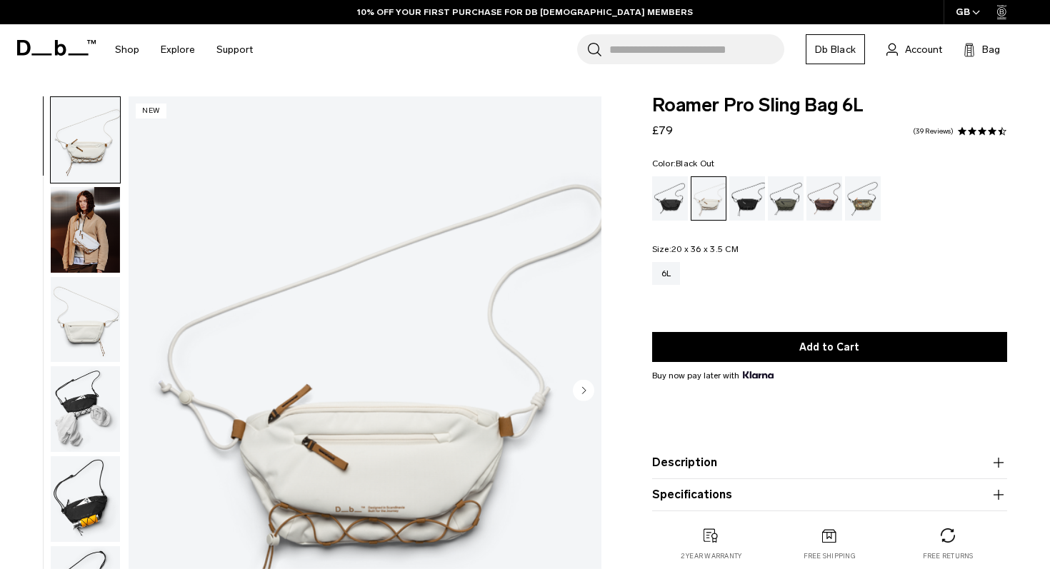
click at [667, 206] on div "Black Out" at bounding box center [670, 198] width 36 height 44
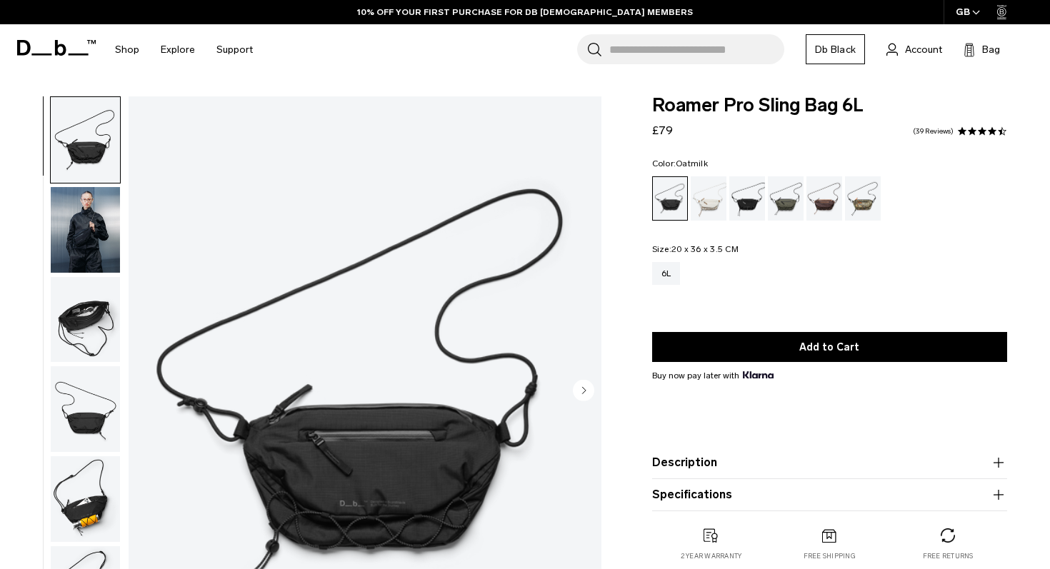
click at [712, 208] on div "Oatmilk" at bounding box center [709, 198] width 36 height 44
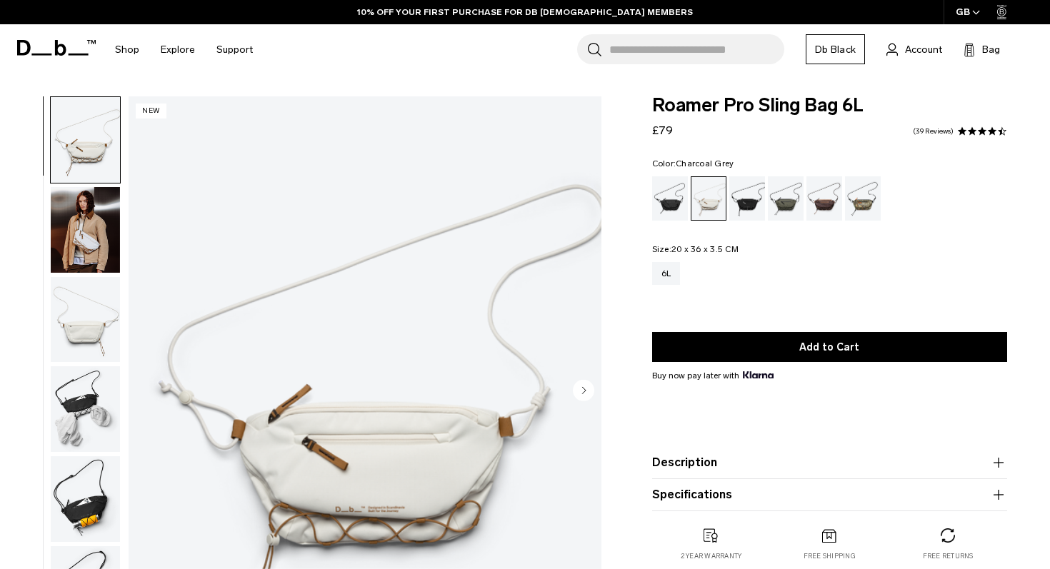
click at [754, 191] on div "Charcoal Grey" at bounding box center [748, 198] width 36 height 44
